Goal: Navigation & Orientation: Find specific page/section

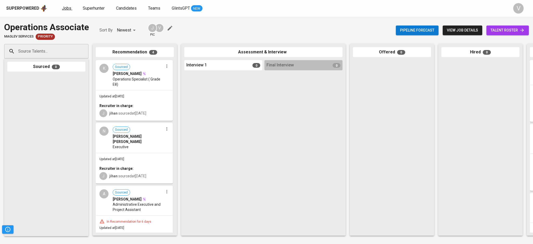
click at [64, 7] on span "Jobs" at bounding box center [66, 8] width 9 height 5
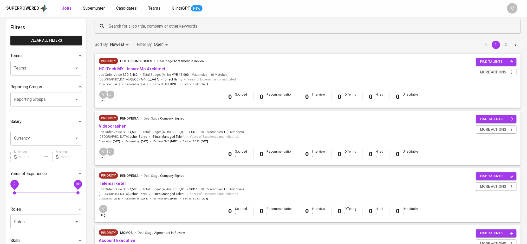
scroll to position [35, 0]
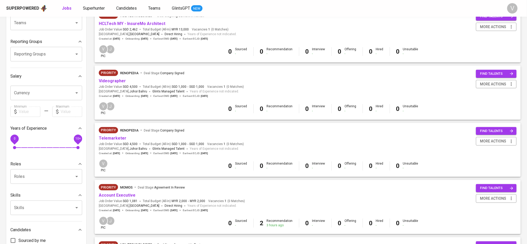
scroll to position [24, 0]
